Goal: Information Seeking & Learning: Understand process/instructions

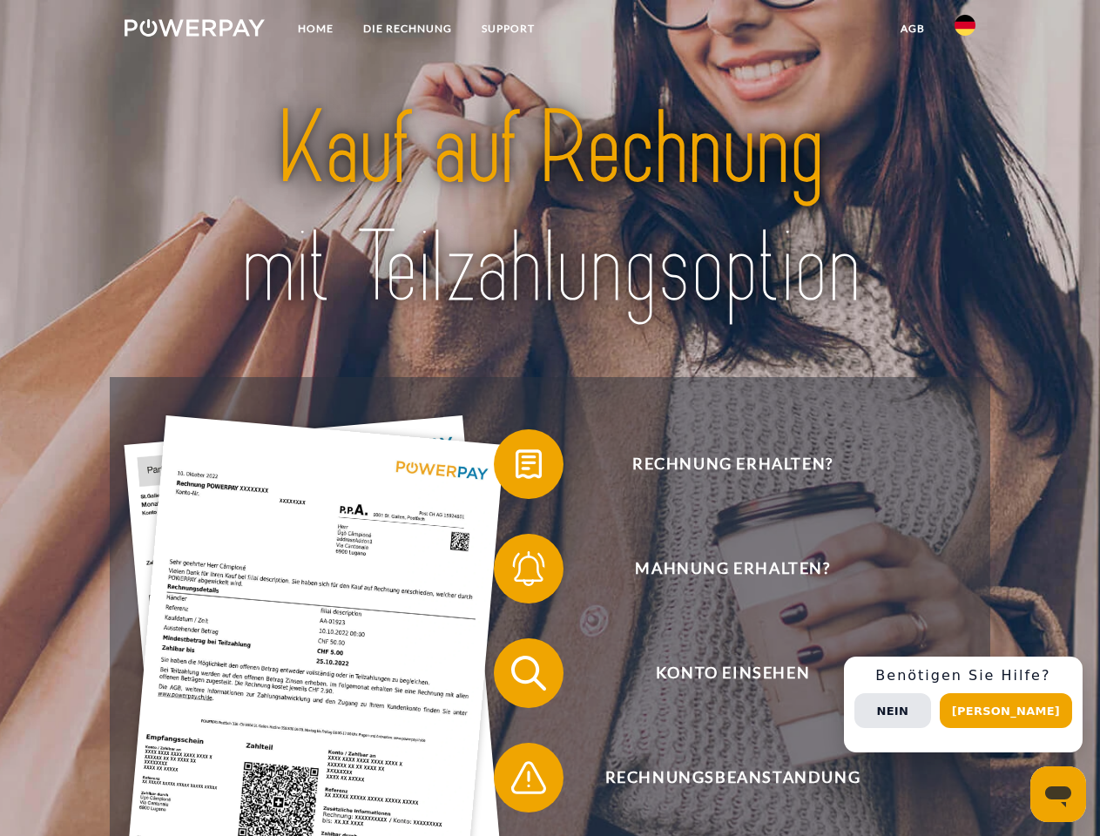
click at [194, 30] on img at bounding box center [195, 27] width 140 height 17
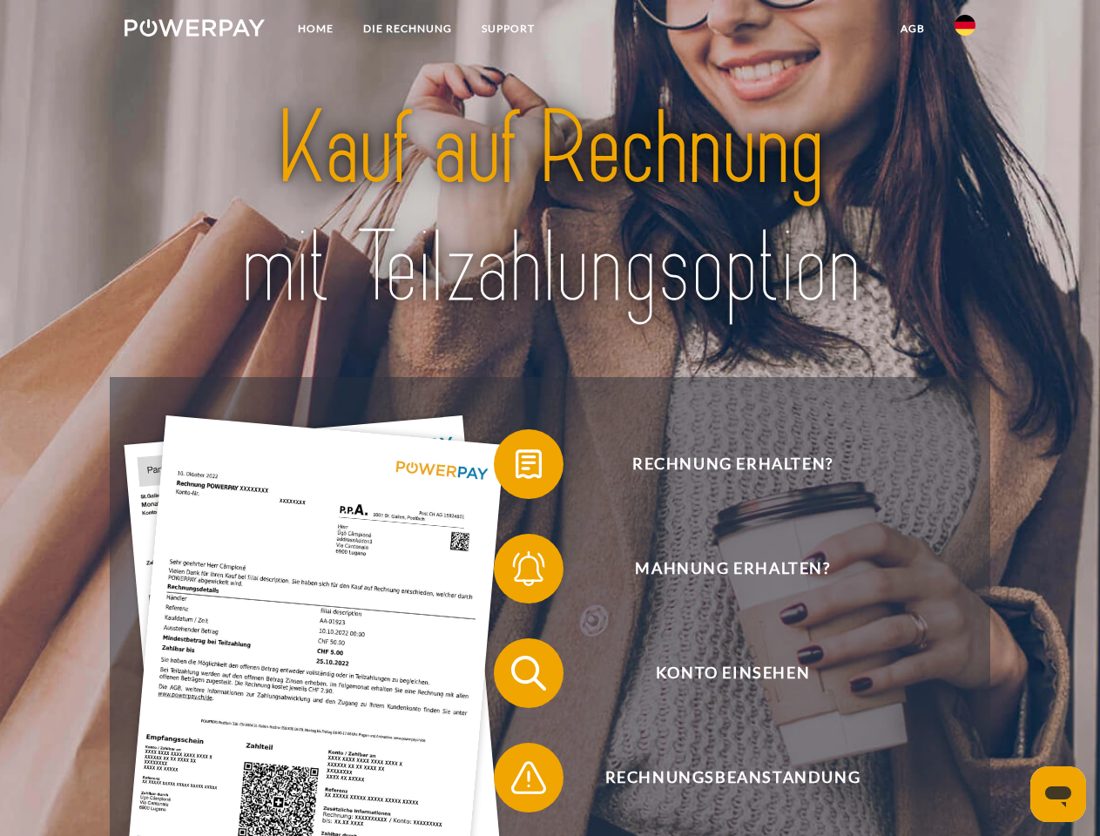
click at [965, 30] on img at bounding box center [965, 25] width 21 height 21
click at [912, 29] on link "agb" at bounding box center [913, 28] width 54 height 31
click at [516, 468] on span at bounding box center [502, 464] width 87 height 87
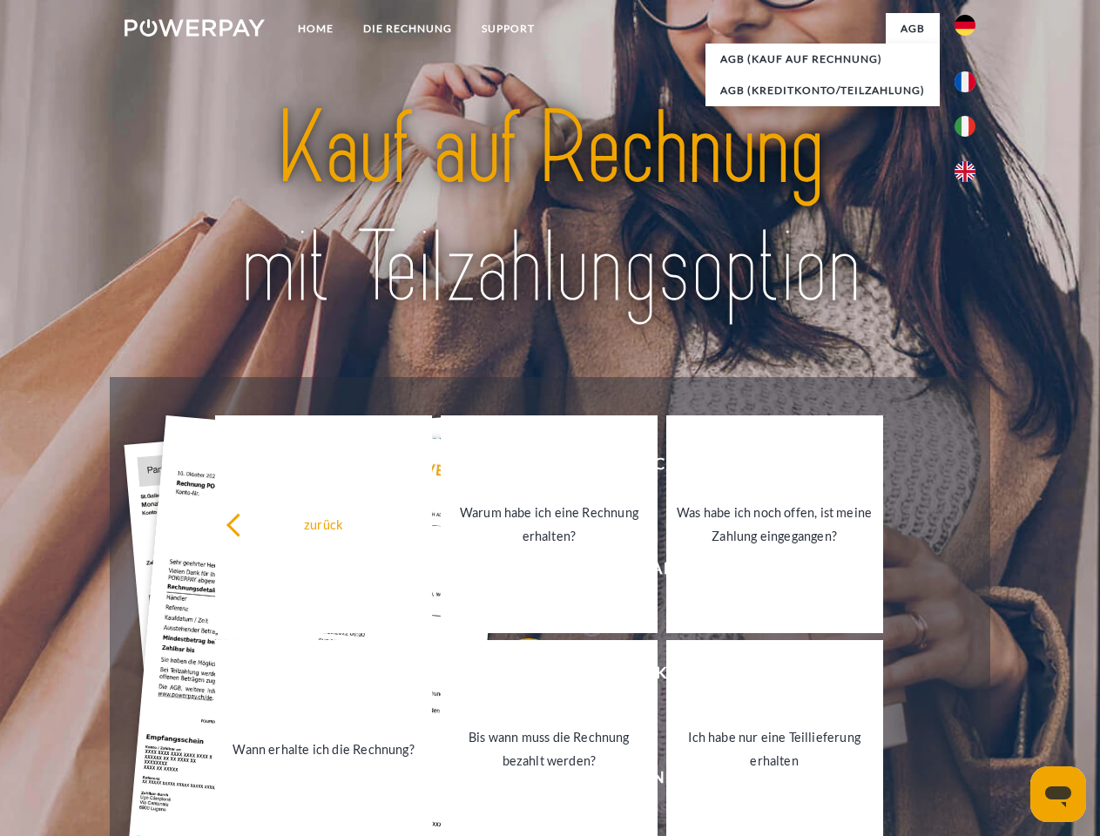
click at [516, 572] on div "zurück Warum habe ich eine Rechnung erhalten? Was habe ich noch offen, ist mein…" at bounding box center [550, 636] width 704 height 449
click at [516, 677] on link "Bis wann muss die Rechnung bezahlt werden?" at bounding box center [549, 749] width 217 height 218
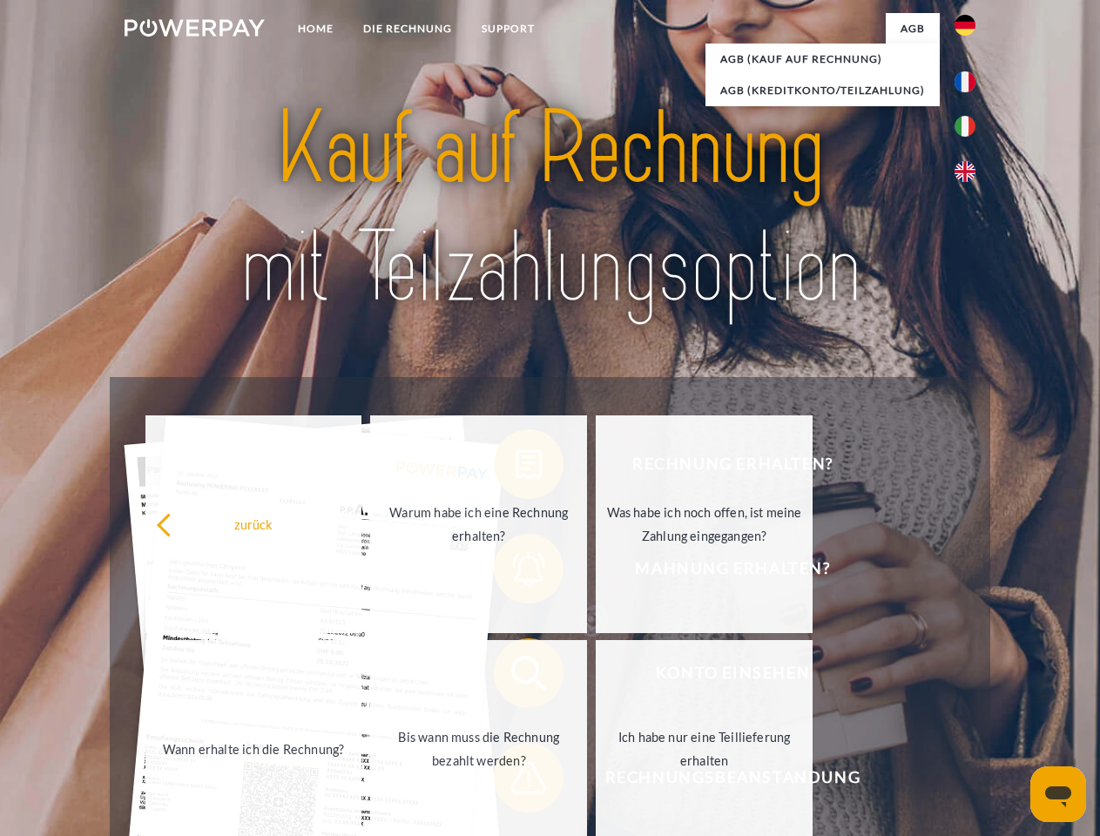
click at [516, 781] on span at bounding box center [502, 777] width 87 height 87
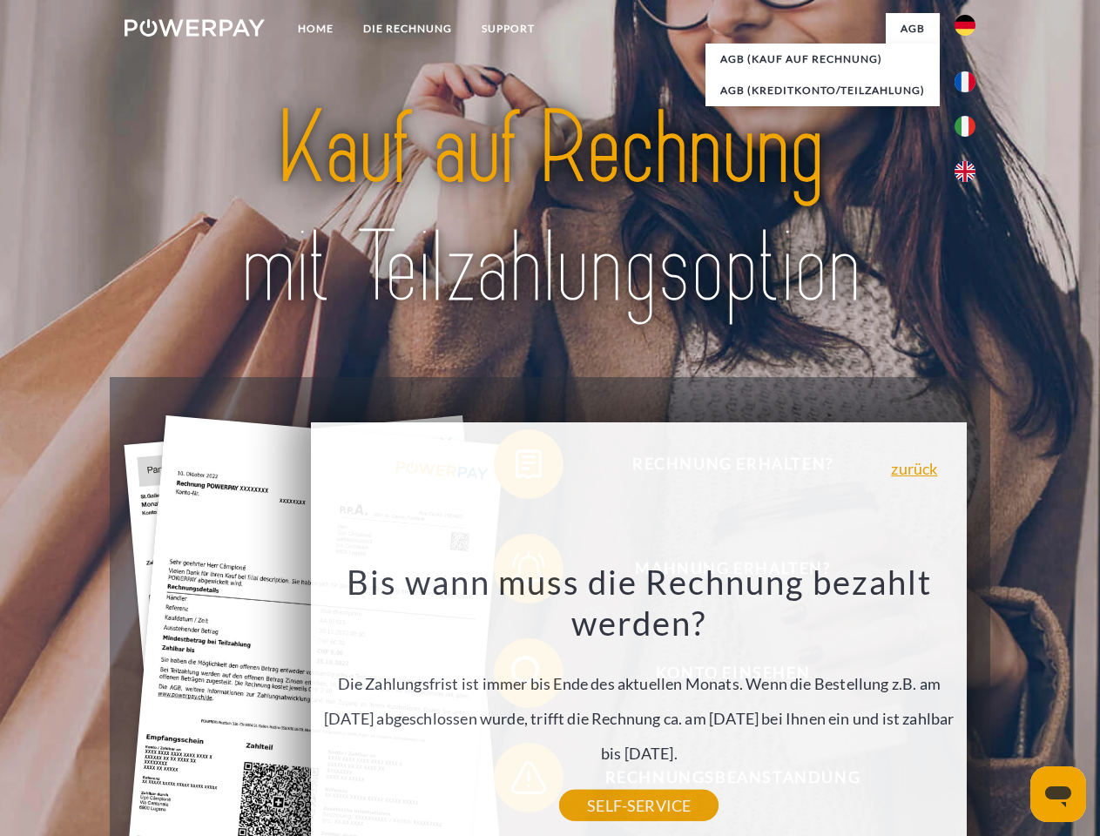
click at [969, 705] on div "Rechnung erhalten? Mahnung erhalten? Konto einsehen" at bounding box center [550, 725] width 880 height 697
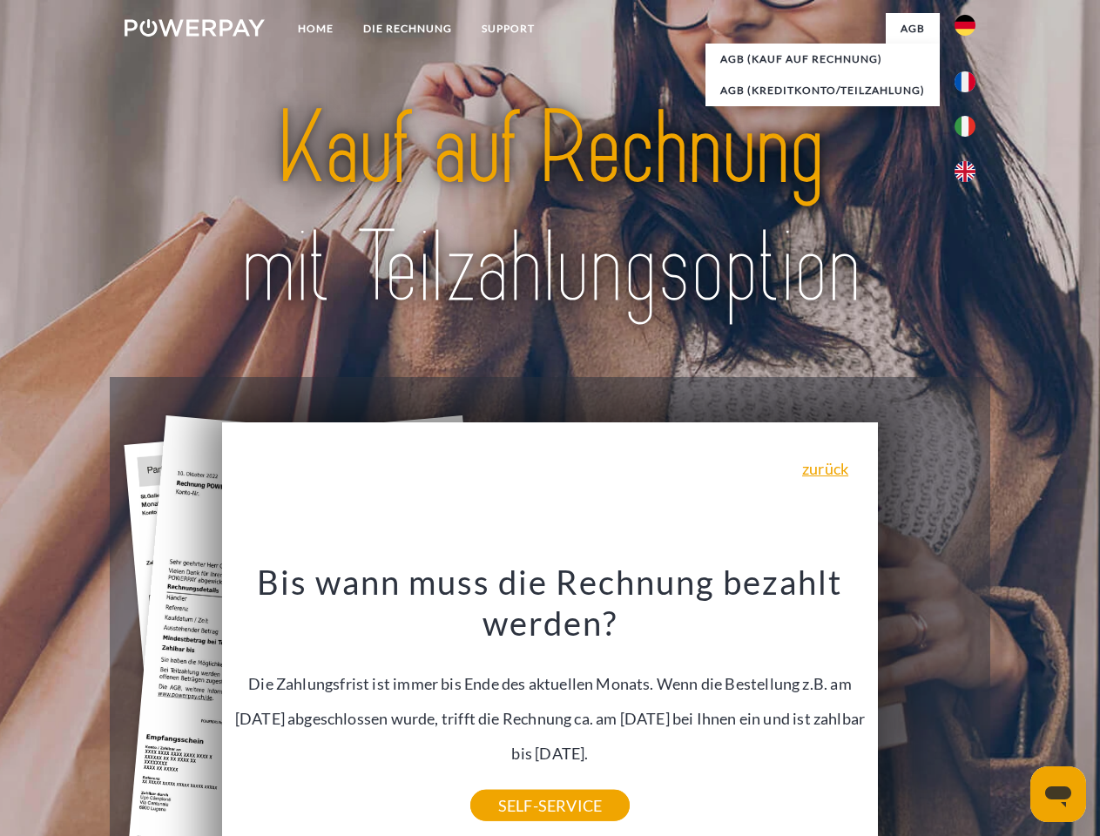
click at [927, 708] on span "Konto einsehen" at bounding box center [732, 673] width 427 height 70
click at [1012, 711] on header "Home DIE RECHNUNG SUPPORT" at bounding box center [550, 601] width 1100 height 1203
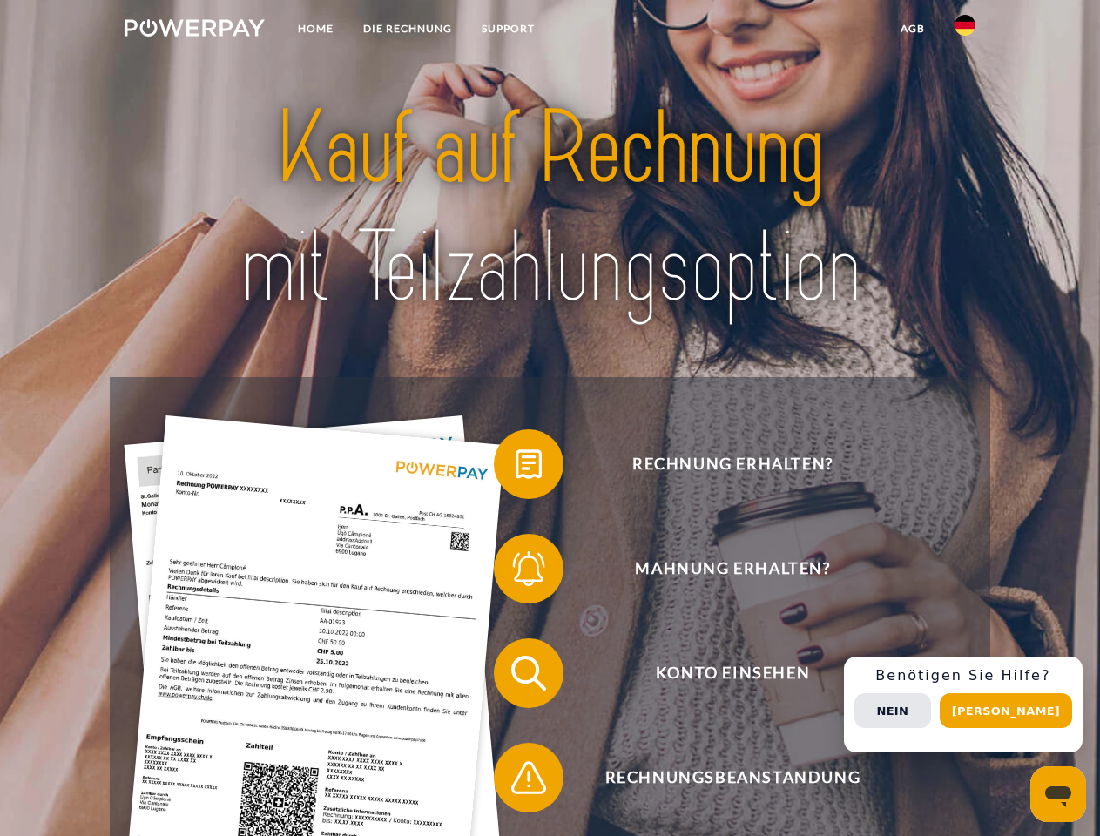
click at [194, 30] on img at bounding box center [195, 27] width 140 height 17
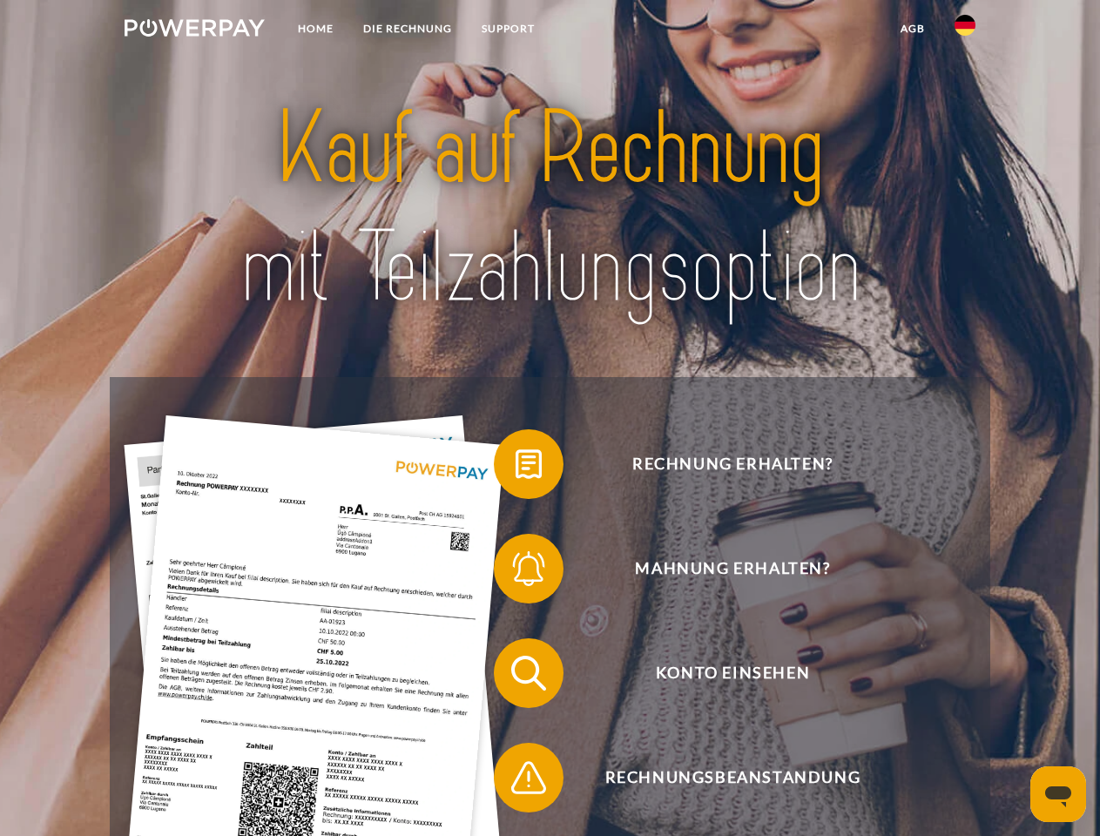
click at [965, 30] on img at bounding box center [965, 25] width 21 height 21
click at [912, 29] on link "agb" at bounding box center [913, 28] width 54 height 31
click at [516, 468] on span at bounding box center [502, 464] width 87 height 87
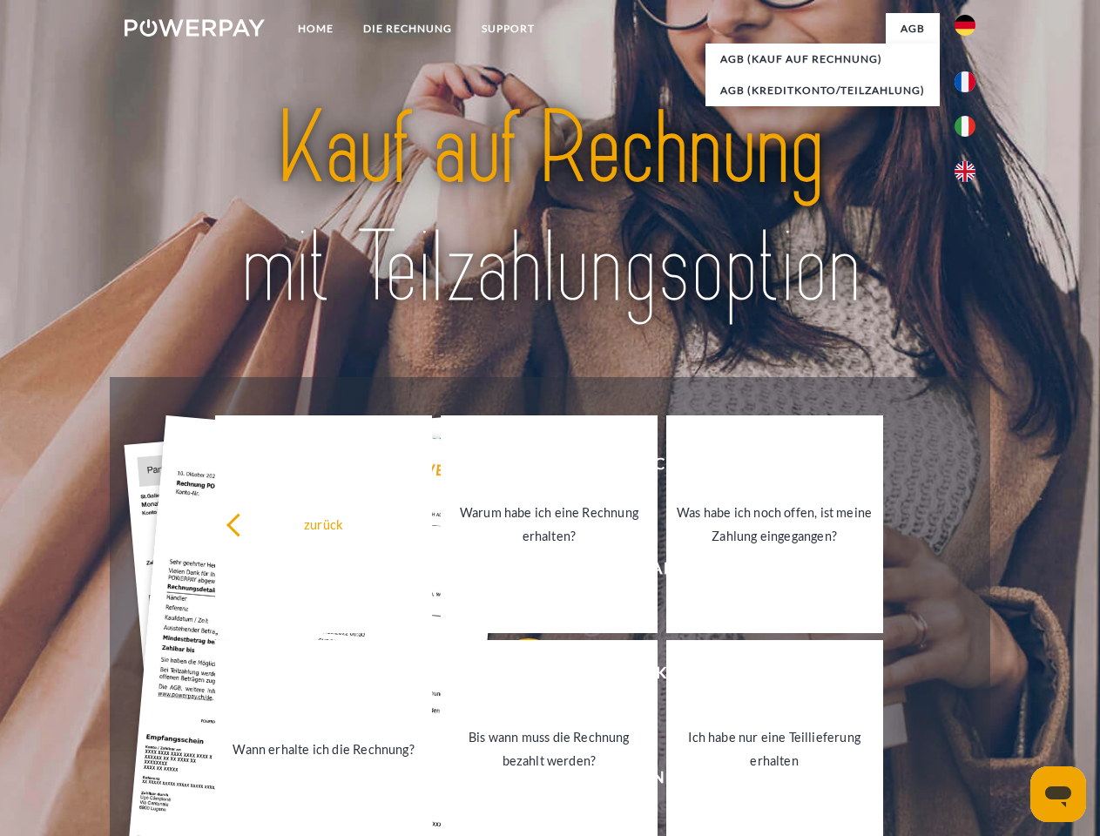
click at [516, 572] on div "zurück Warum habe ich eine Rechnung erhalten? Was habe ich noch offen, ist mein…" at bounding box center [550, 636] width 704 height 449
click at [516, 677] on link "Bis wann muss die Rechnung bezahlt werden?" at bounding box center [549, 749] width 217 height 218
click at [516, 781] on span at bounding box center [502, 777] width 87 height 87
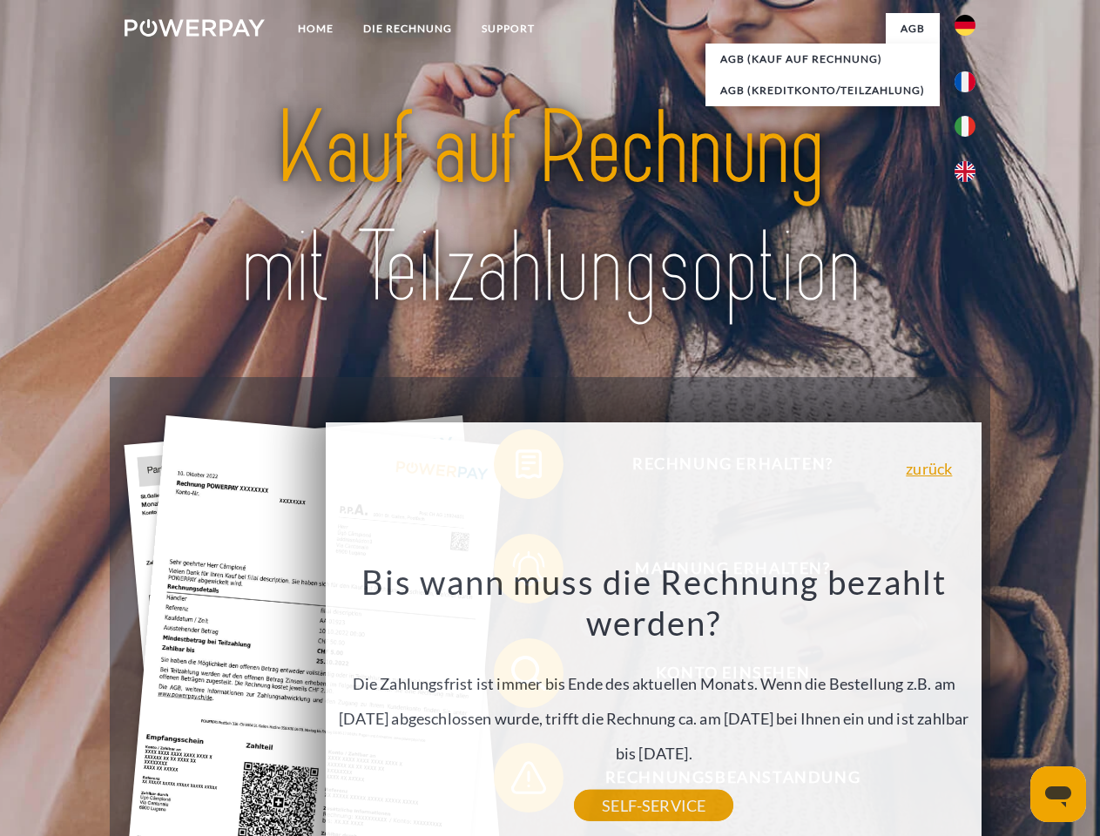
click at [969, 705] on div "Rechnung erhalten? Mahnung erhalten? Konto einsehen" at bounding box center [550, 725] width 880 height 697
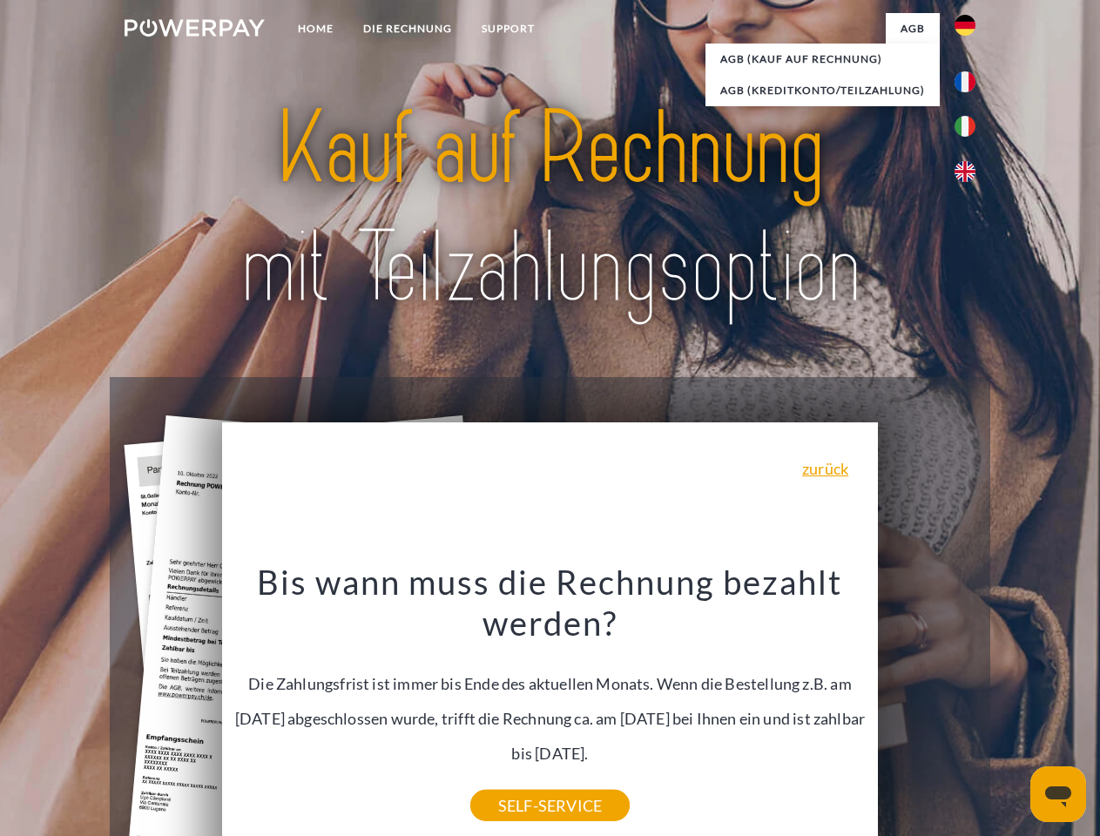
click at [927, 708] on span "Konto einsehen" at bounding box center [732, 673] width 427 height 70
click at [1012, 711] on header "Home DIE RECHNUNG SUPPORT" at bounding box center [550, 601] width 1100 height 1203
